Goal: Task Accomplishment & Management: Use online tool/utility

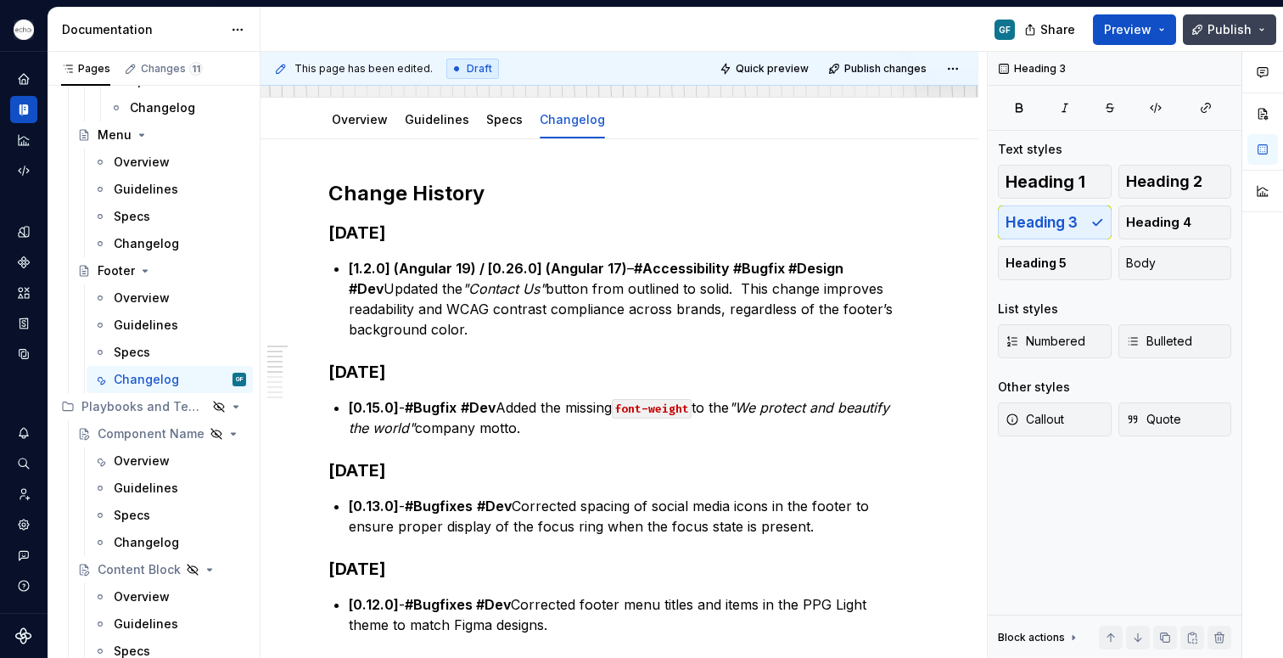
click at [1228, 30] on span "Publish" at bounding box center [1229, 29] width 44 height 17
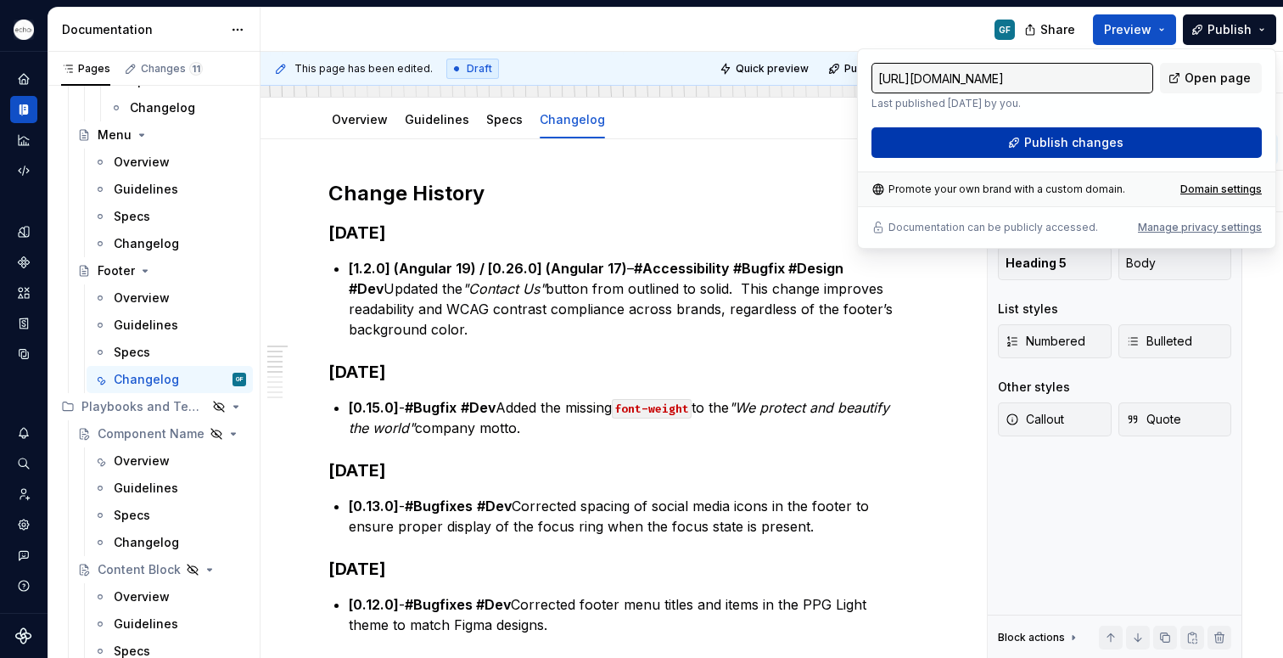
click at [1039, 138] on span "Publish changes" at bounding box center [1073, 142] width 99 height 17
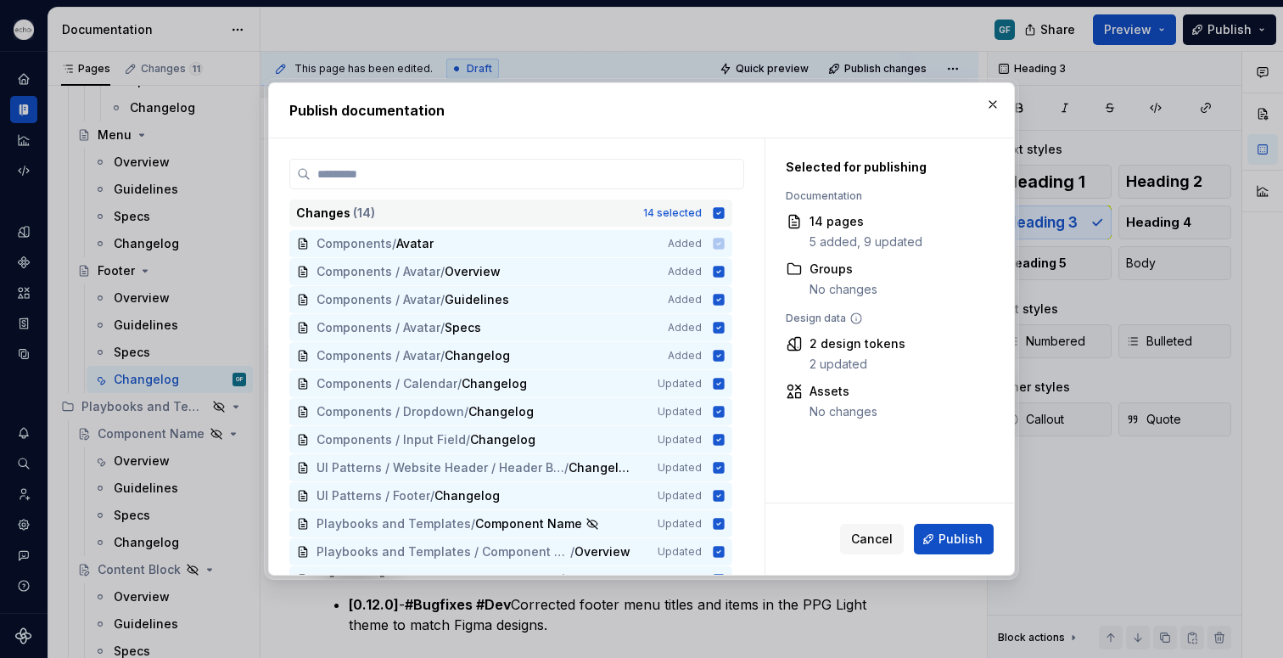
click at [721, 212] on icon at bounding box center [719, 212] width 11 height 11
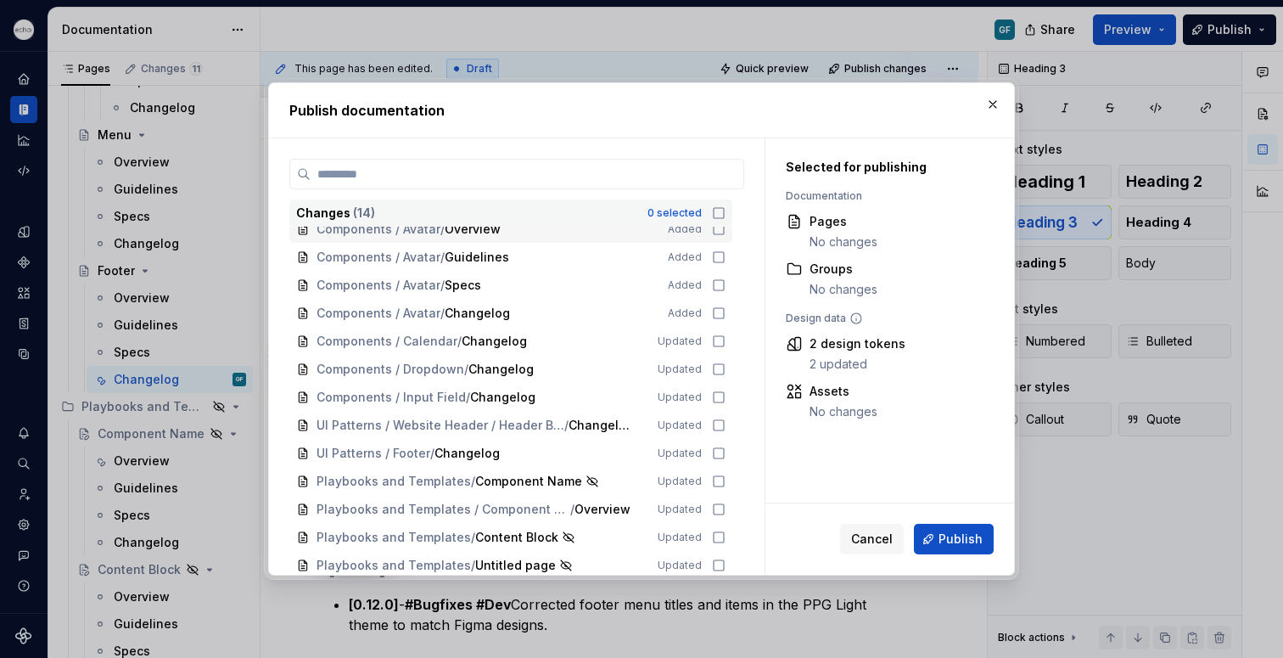
scroll to position [48, 0]
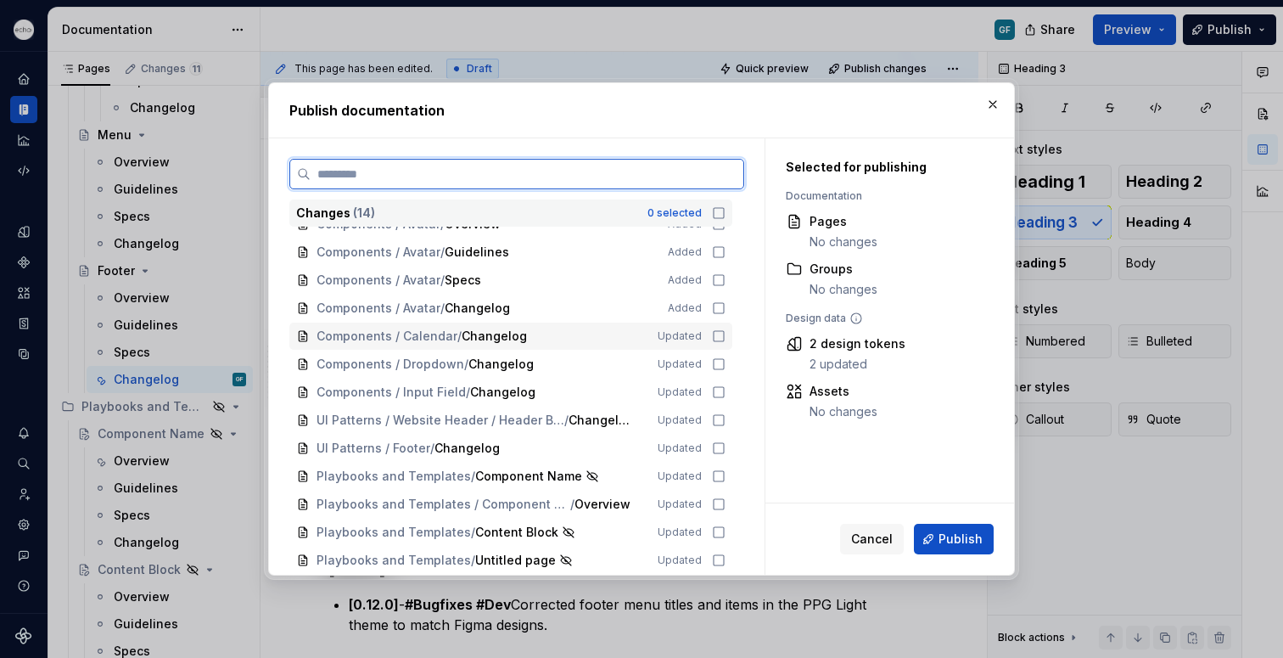
click at [721, 335] on icon at bounding box center [719, 336] width 14 height 14
click at [719, 365] on icon at bounding box center [719, 364] width 14 height 14
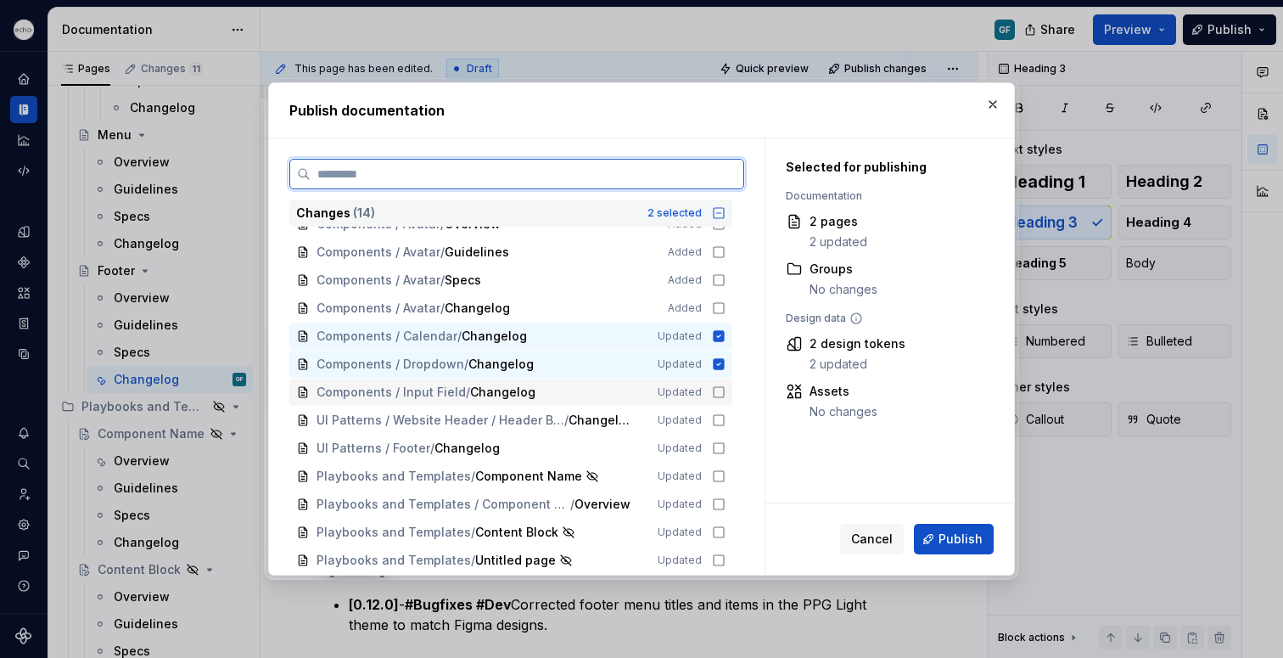
click at [717, 394] on icon at bounding box center [719, 392] width 14 height 14
click at [716, 419] on icon at bounding box center [719, 420] width 14 height 14
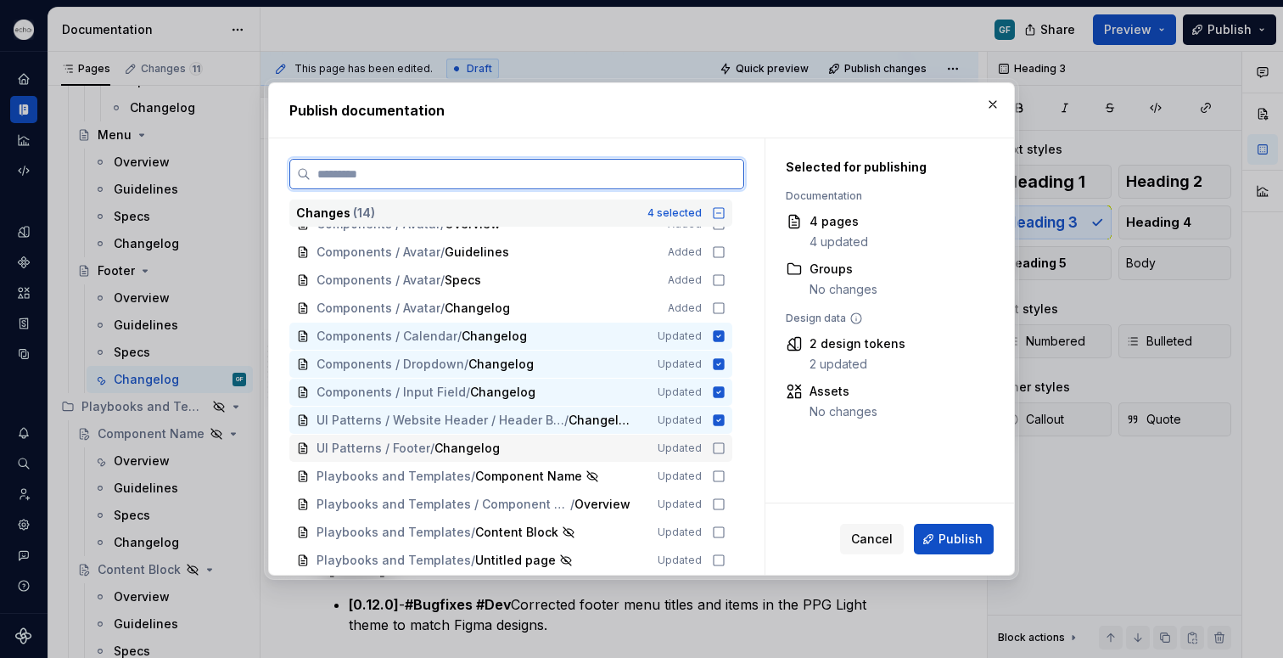
click at [716, 448] on icon at bounding box center [719, 448] width 14 height 14
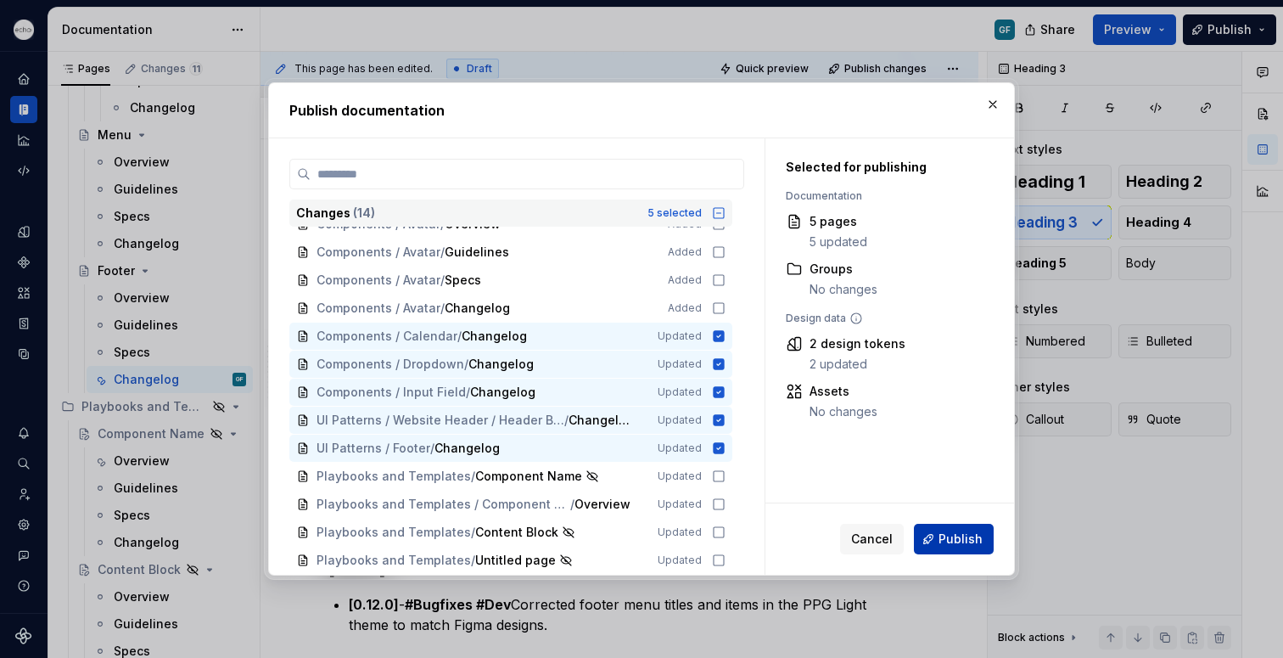
click at [953, 536] on span "Publish" at bounding box center [960, 538] width 44 height 17
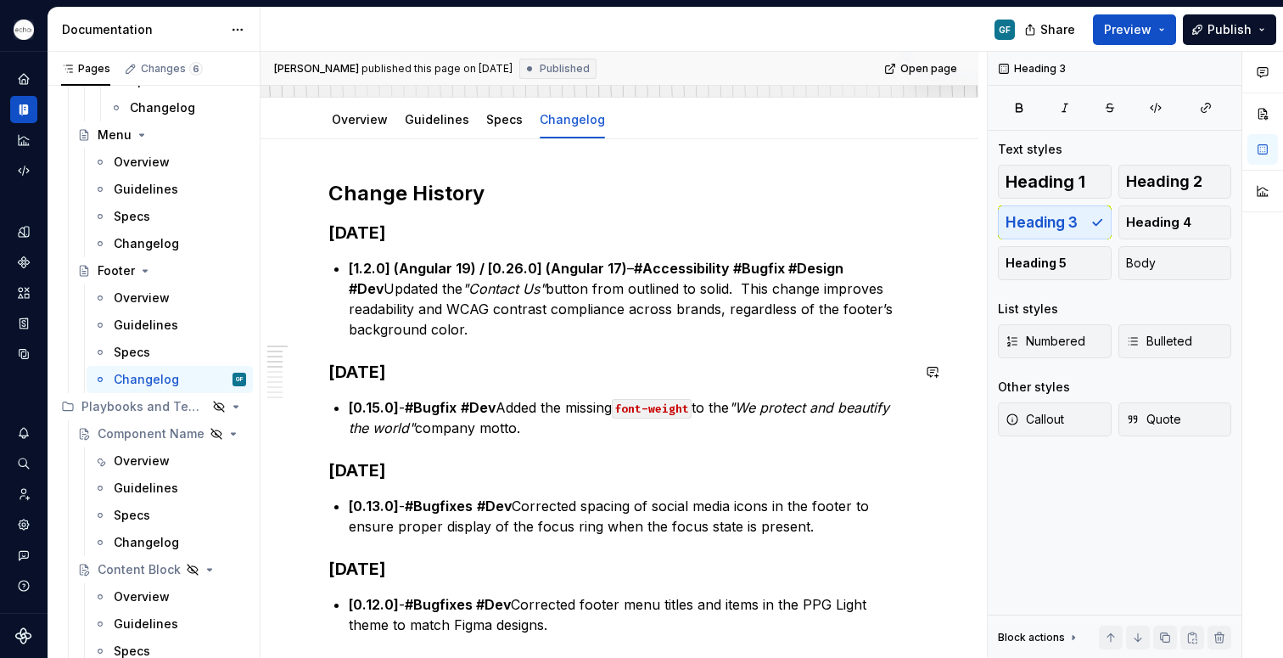
scroll to position [0, 0]
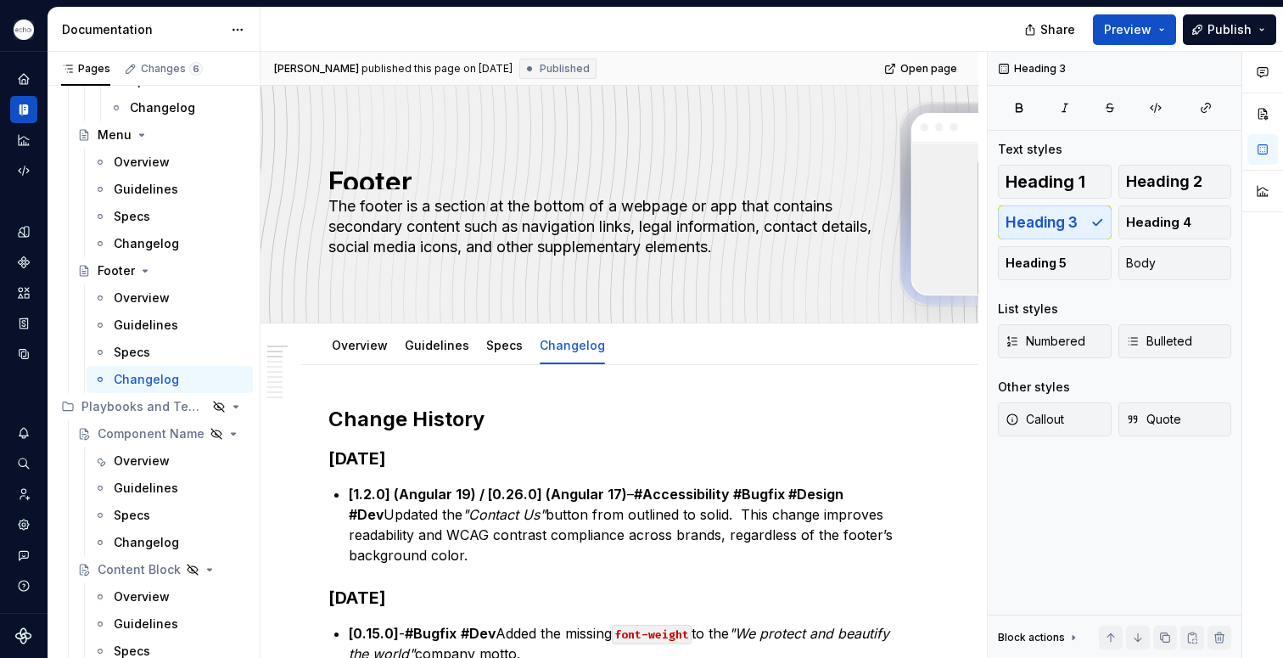
type textarea "*"
